Goal: Transaction & Acquisition: Purchase product/service

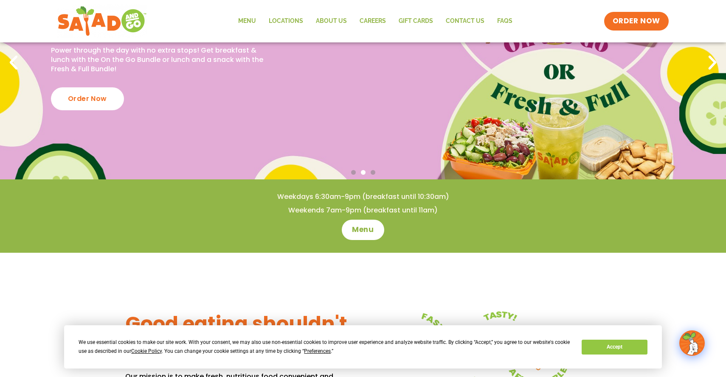
scroll to position [121, 0]
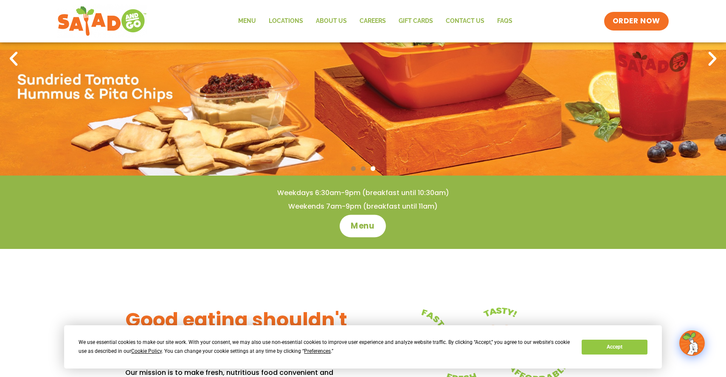
click at [368, 230] on span "Menu" at bounding box center [363, 226] width 24 height 11
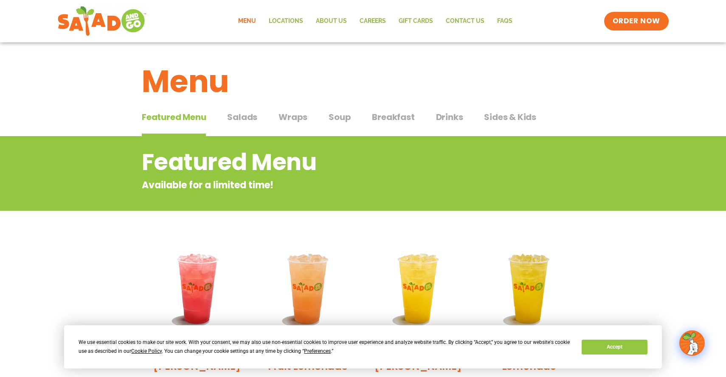
click at [403, 118] on span "Breakfast" at bounding box center [393, 117] width 42 height 13
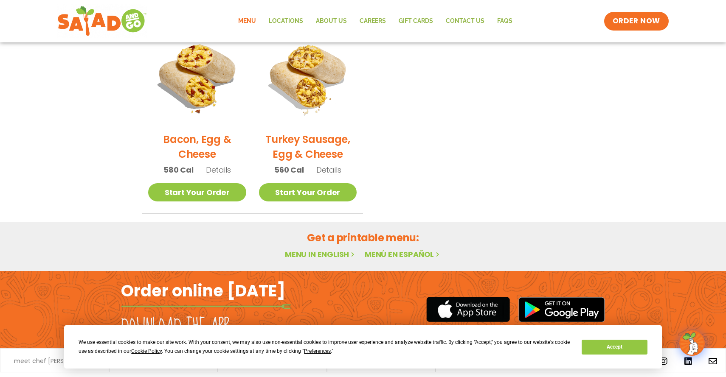
scroll to position [425, 0]
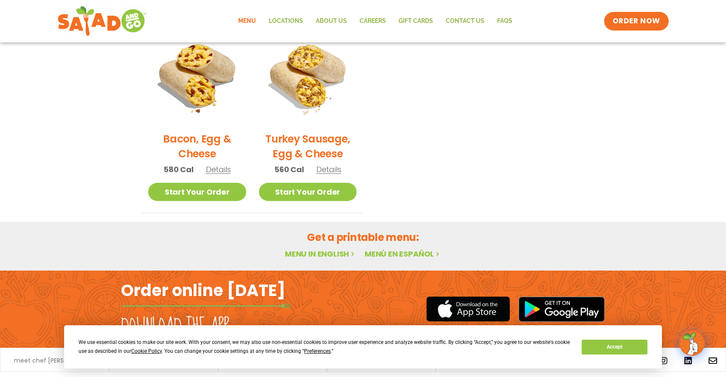
click at [337, 169] on span "Details" at bounding box center [328, 169] width 25 height 11
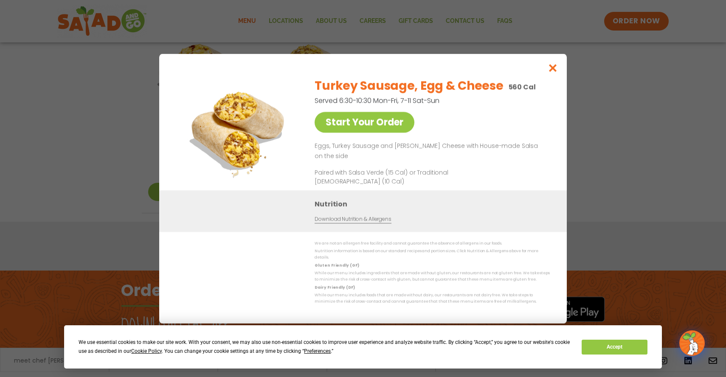
click at [552, 72] on icon "Close modal" at bounding box center [552, 68] width 11 height 9
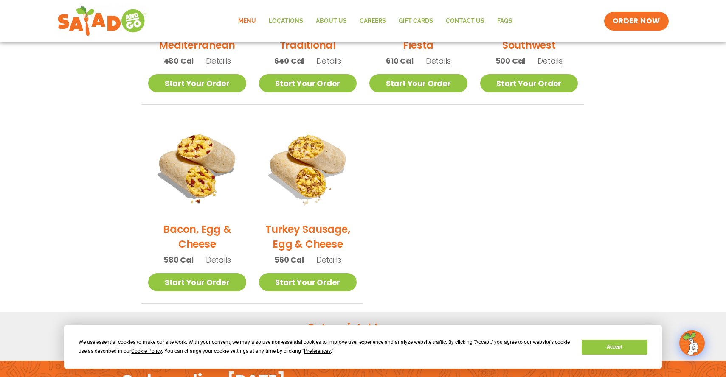
scroll to position [344, 0]
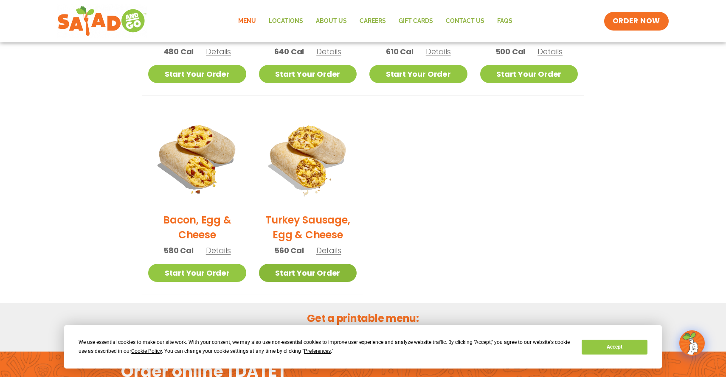
click at [294, 269] on link "Start Your Order" at bounding box center [308, 273] width 98 height 18
